Goal: Check status: Check status

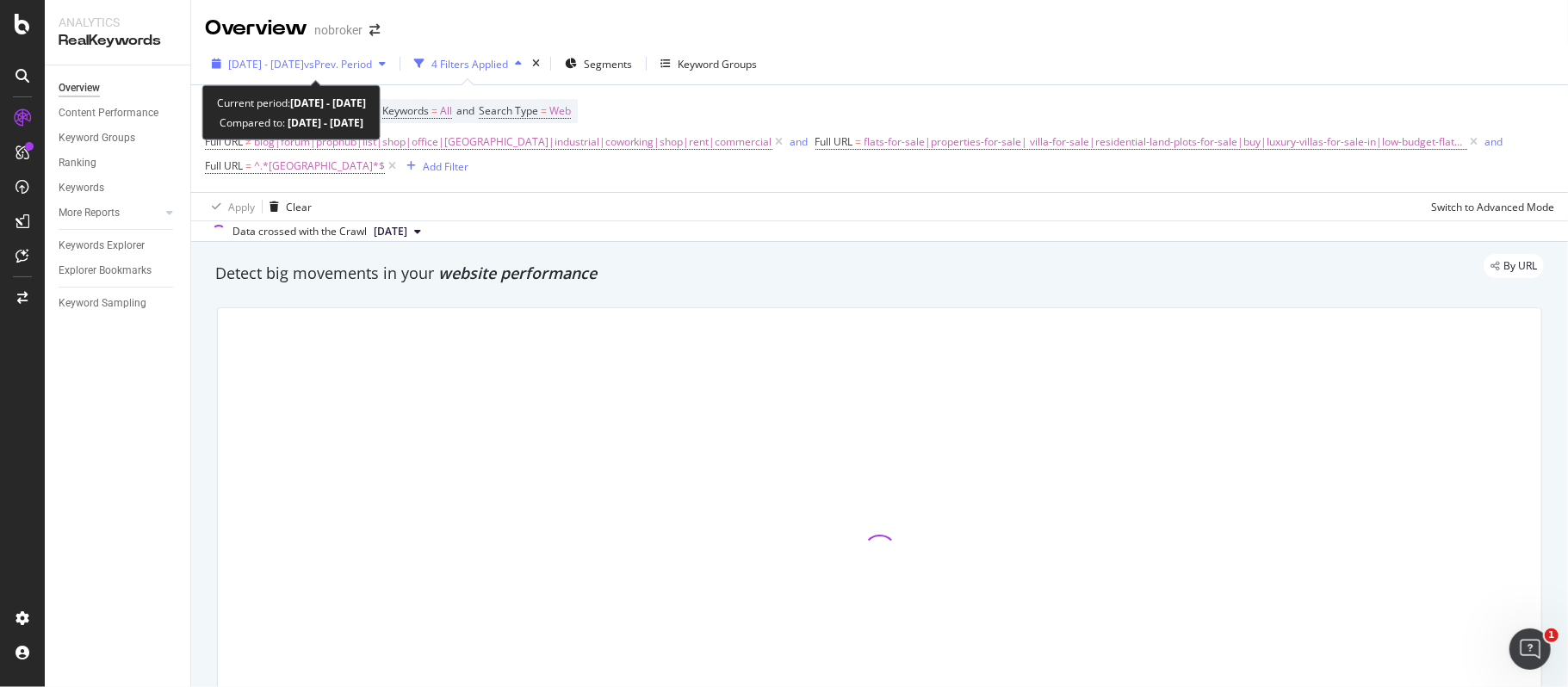
click at [372, 71] on div "[DATE] - [DATE] vs Prev. Period" at bounding box center [300, 64] width 144 height 15
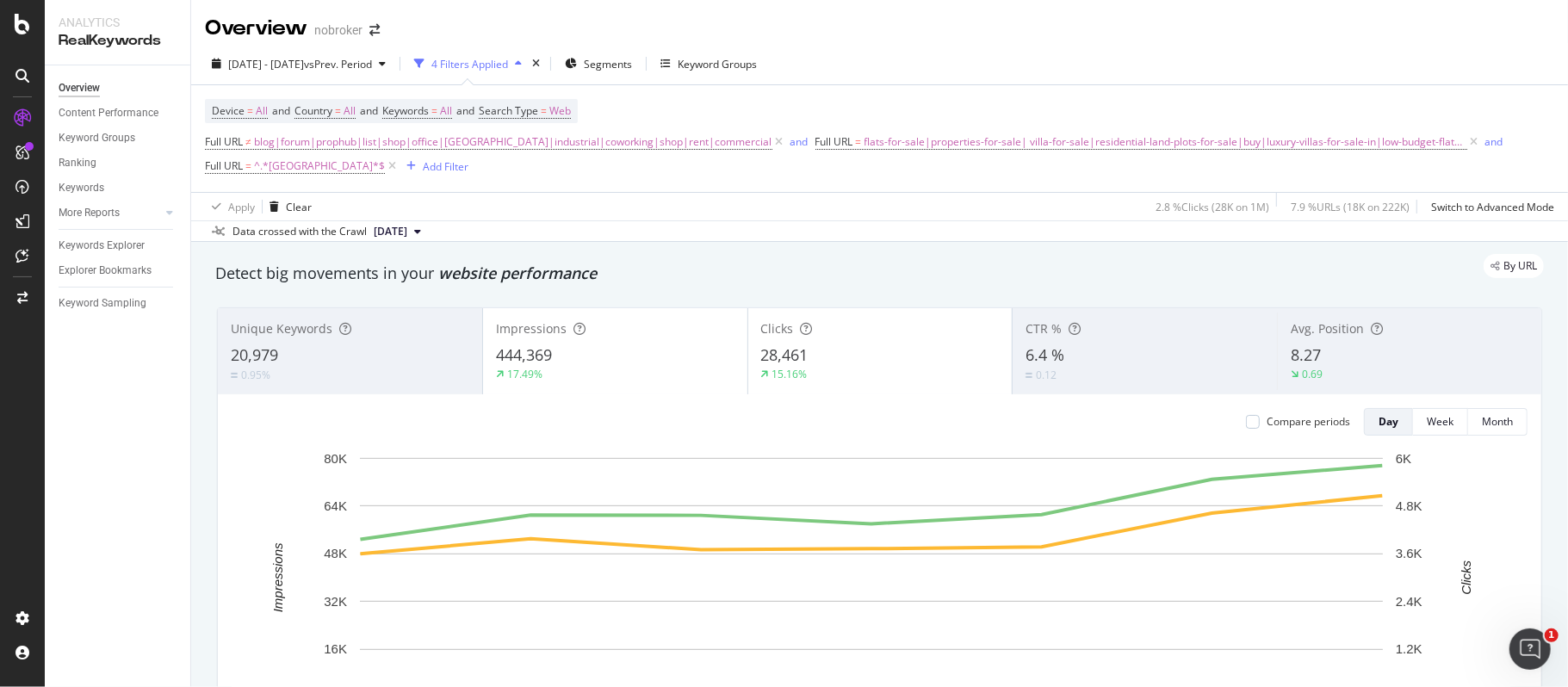
click at [850, 94] on div "Device = All and Country = All and Keywords = All and Search Type = Web Full UR…" at bounding box center [879, 138] width 1349 height 107
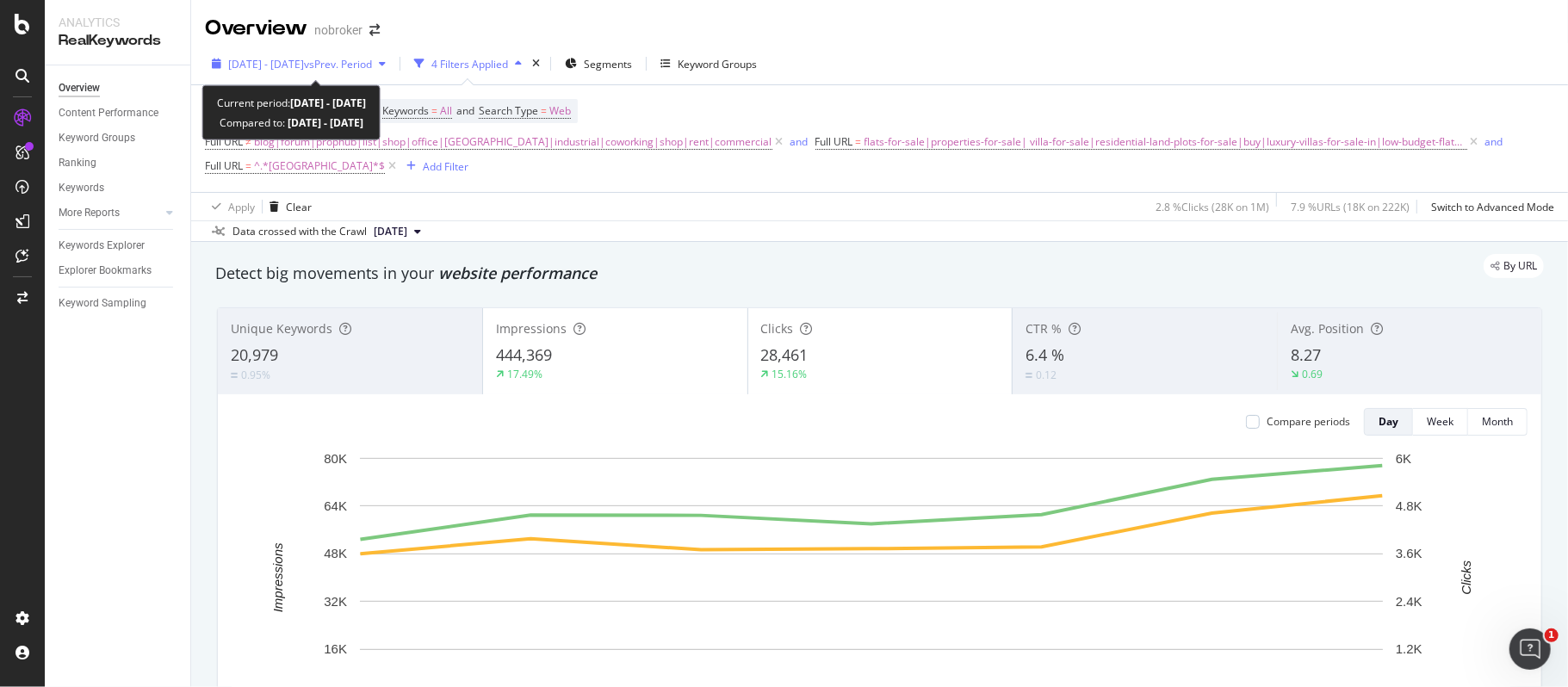
click at [337, 57] on span "vs Prev. Period" at bounding box center [338, 64] width 68 height 15
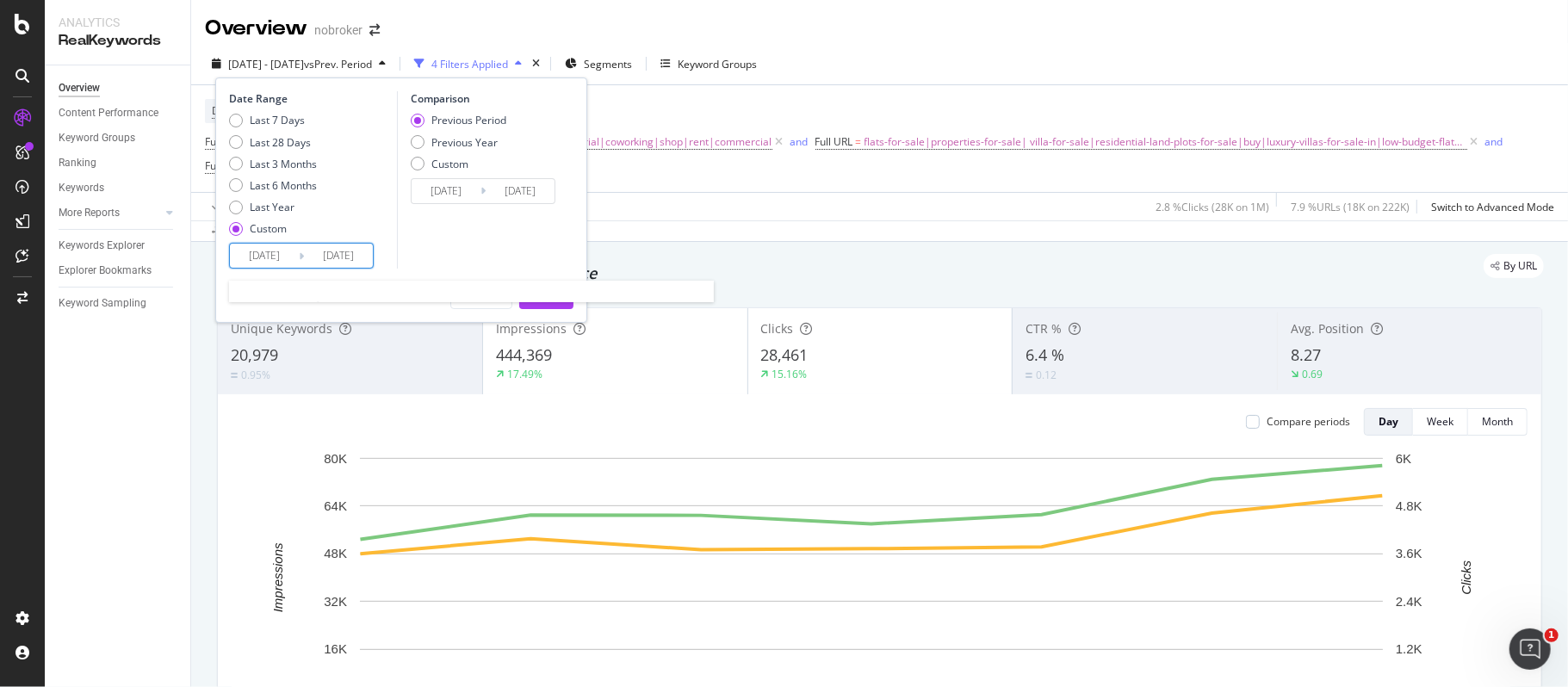
click at [262, 259] on input "[DATE]" at bounding box center [263, 256] width 69 height 24
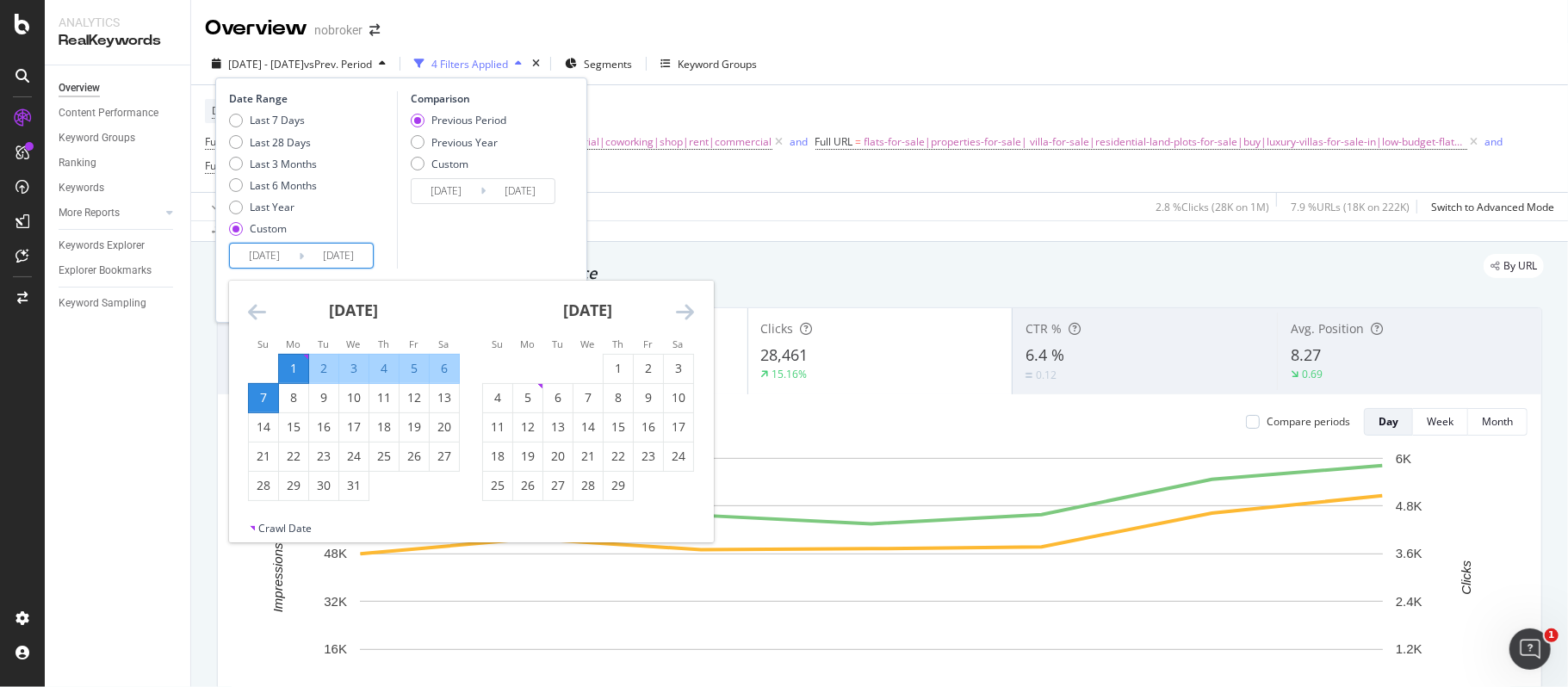
click at [682, 311] on icon "Move forward to switch to the next month." at bounding box center [685, 312] width 18 height 21
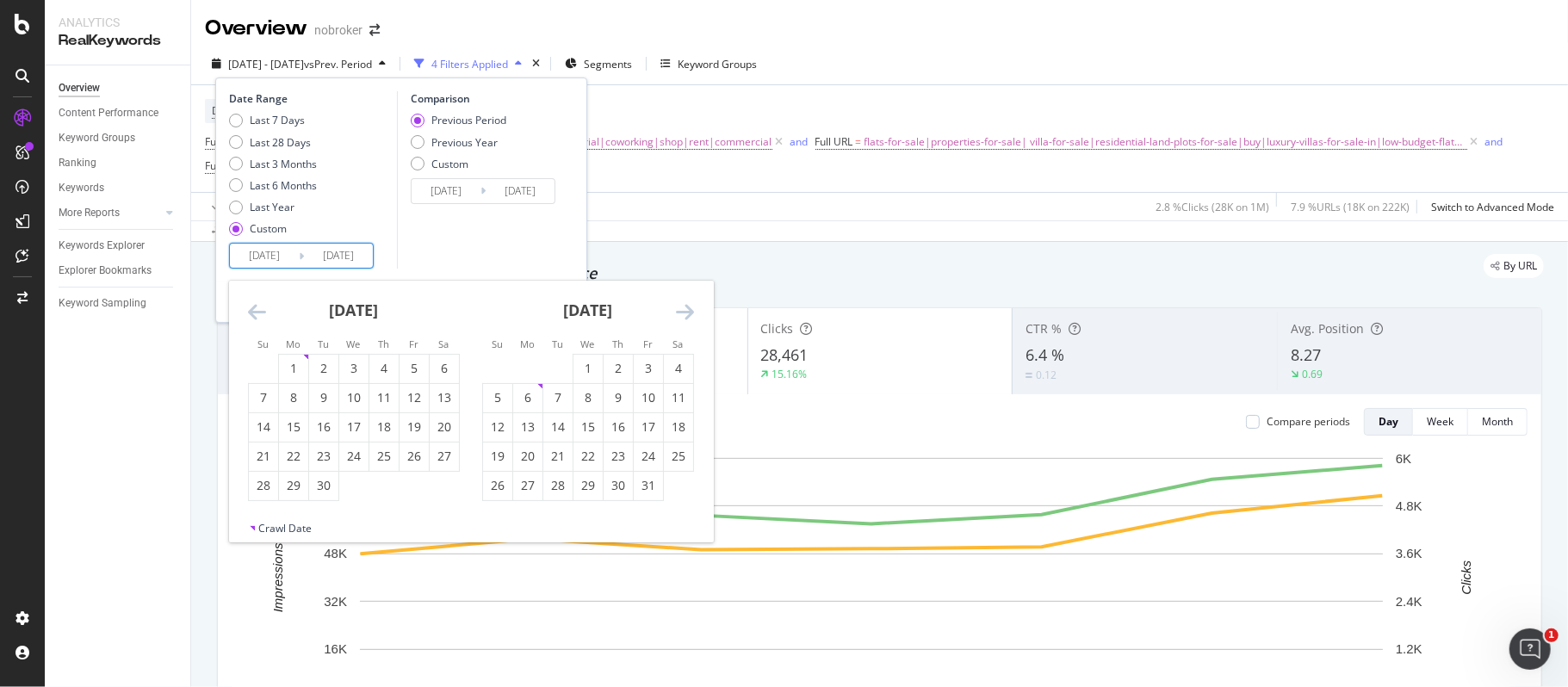
click at [682, 311] on icon "Move forward to switch to the next month." at bounding box center [685, 312] width 18 height 21
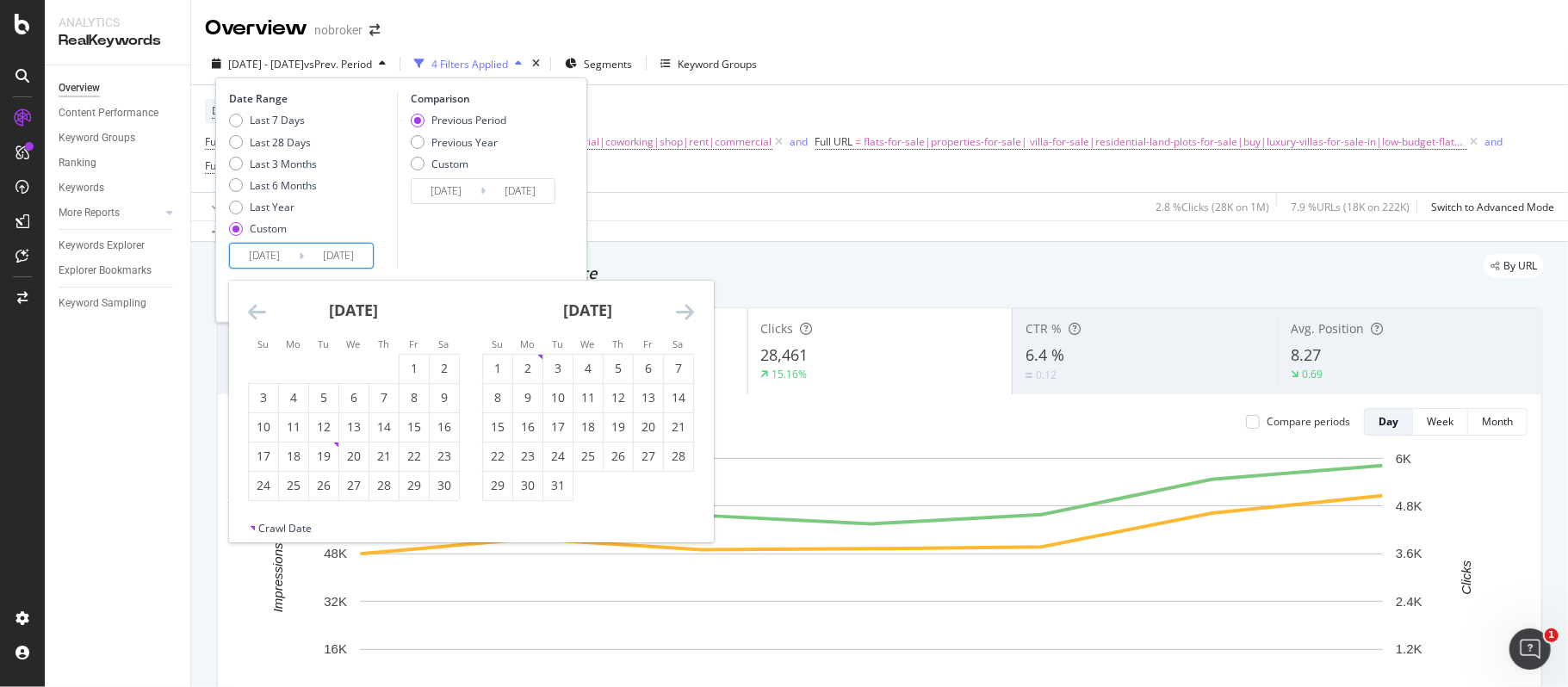
click at [682, 311] on icon "Move forward to switch to the next month." at bounding box center [685, 312] width 18 height 21
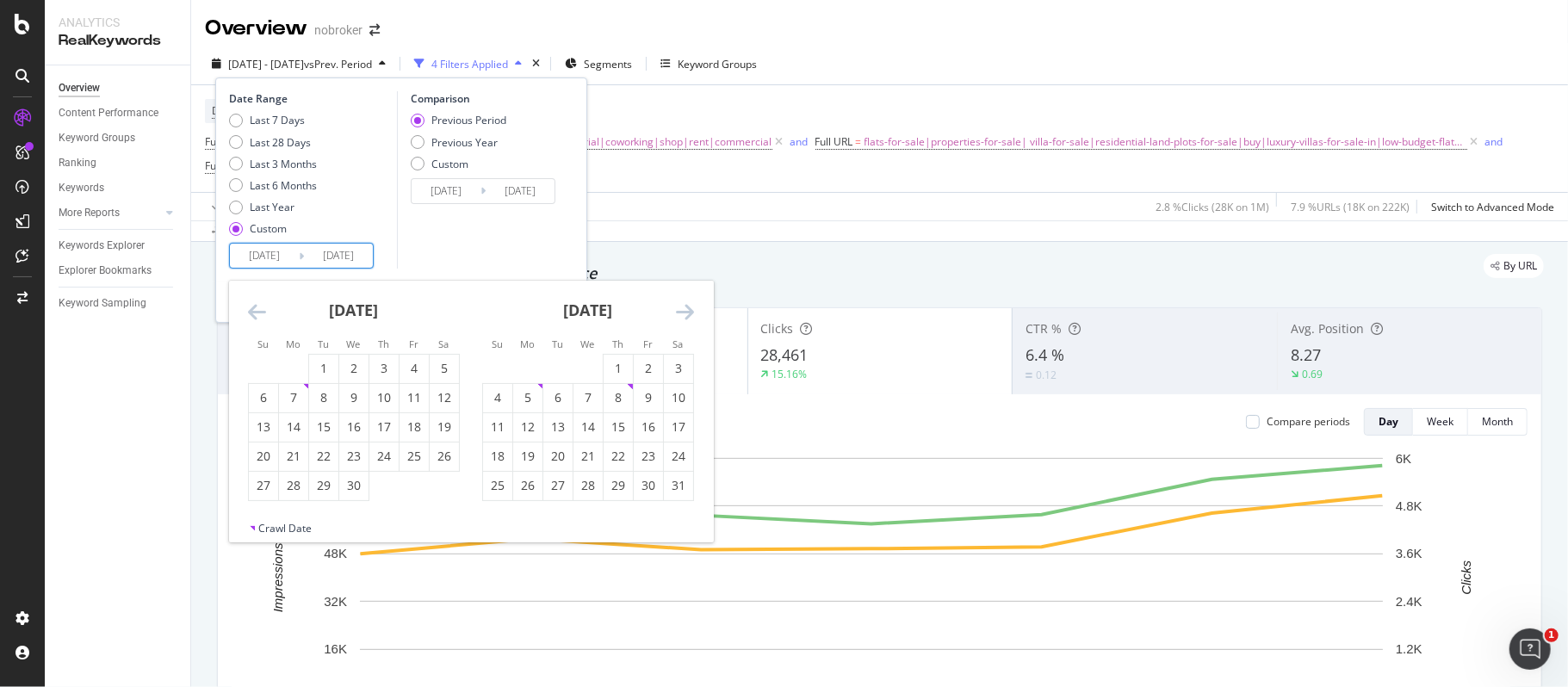
click at [682, 311] on icon "Move forward to switch to the next month." at bounding box center [685, 312] width 18 height 21
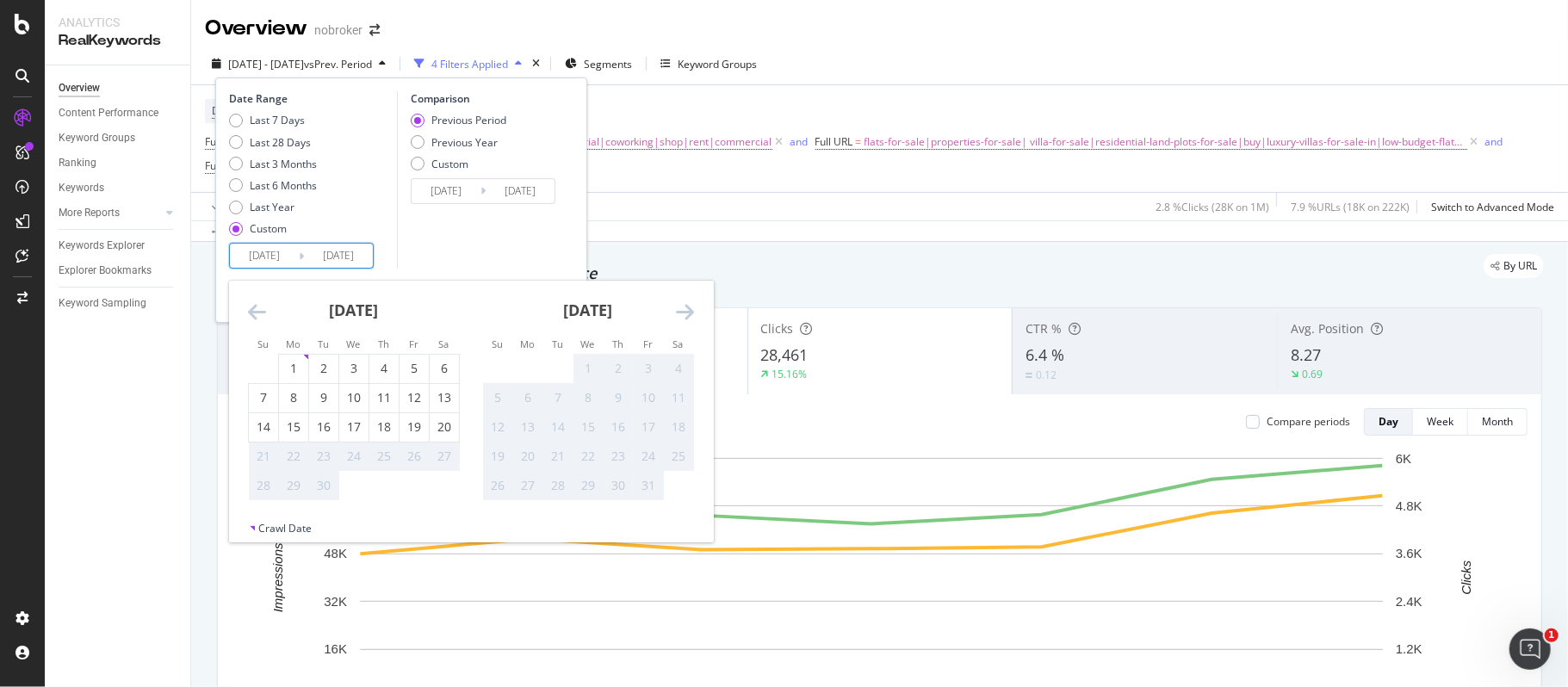
click at [890, 36] on div "Overview nobroker" at bounding box center [878, 21] width 1376 height 43
